Goal: Information Seeking & Learning: Learn about a topic

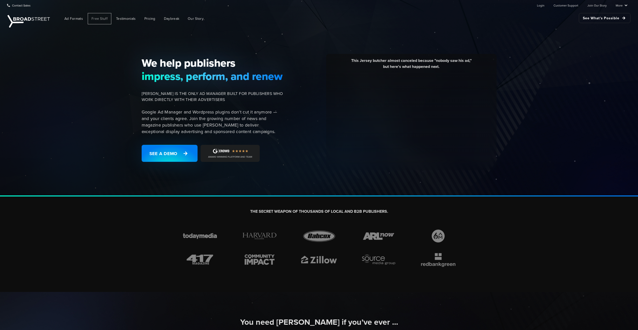
click at [105, 18] on span "Free Stuff" at bounding box center [99, 18] width 16 height 5
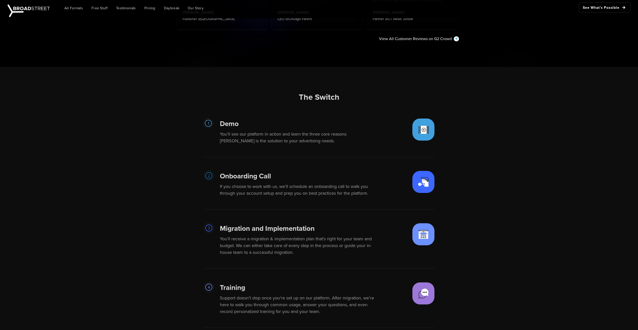
scroll to position [1130, 0]
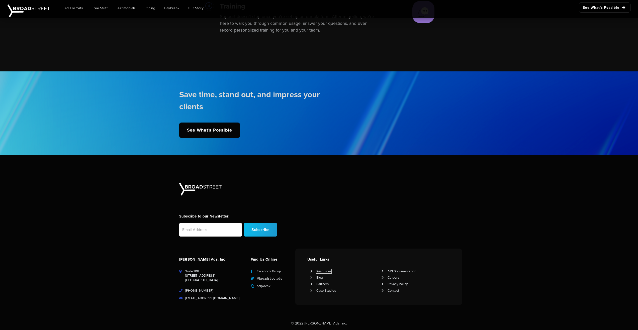
click at [328, 270] on link "Resources" at bounding box center [323, 271] width 15 height 5
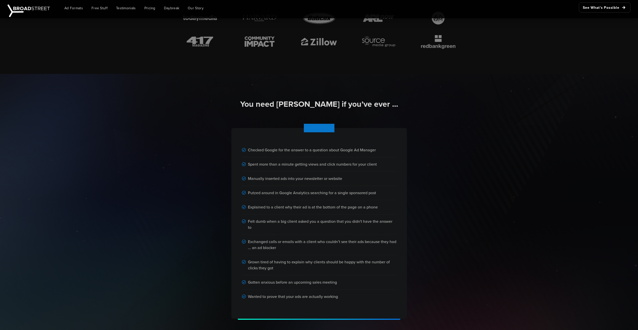
scroll to position [226, 0]
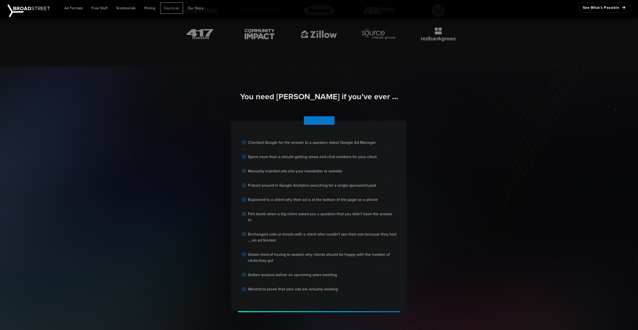
click at [171, 11] on link "Daybreak" at bounding box center [171, 8] width 23 height 11
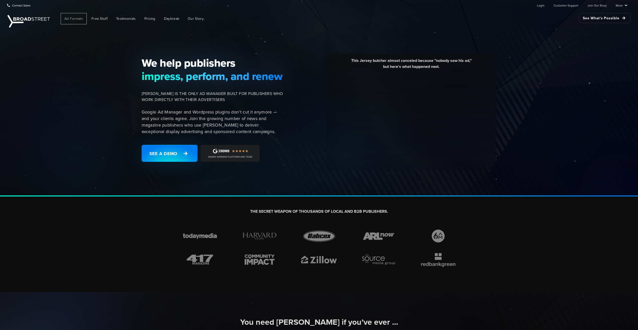
click at [70, 18] on span "Ad Formats" at bounding box center [73, 18] width 19 height 5
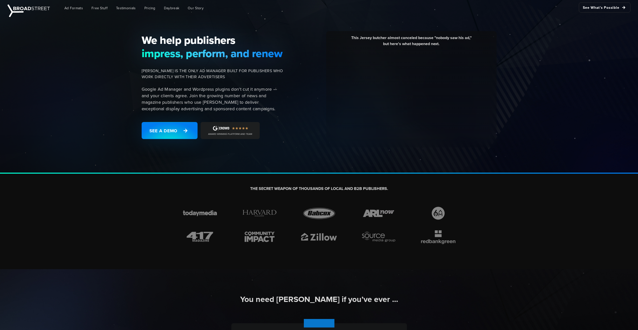
scroll to position [25, 0]
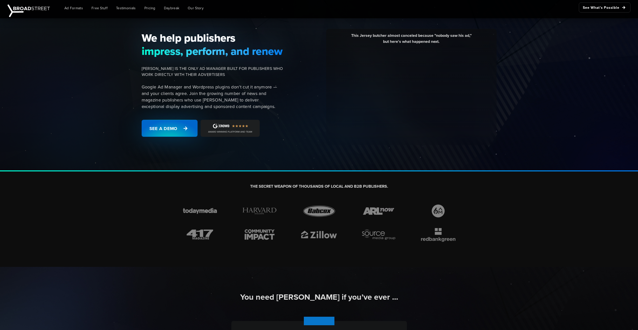
click at [181, 134] on link "See a Demo" at bounding box center [170, 128] width 56 height 17
